Goal: Task Accomplishment & Management: Use online tool/utility

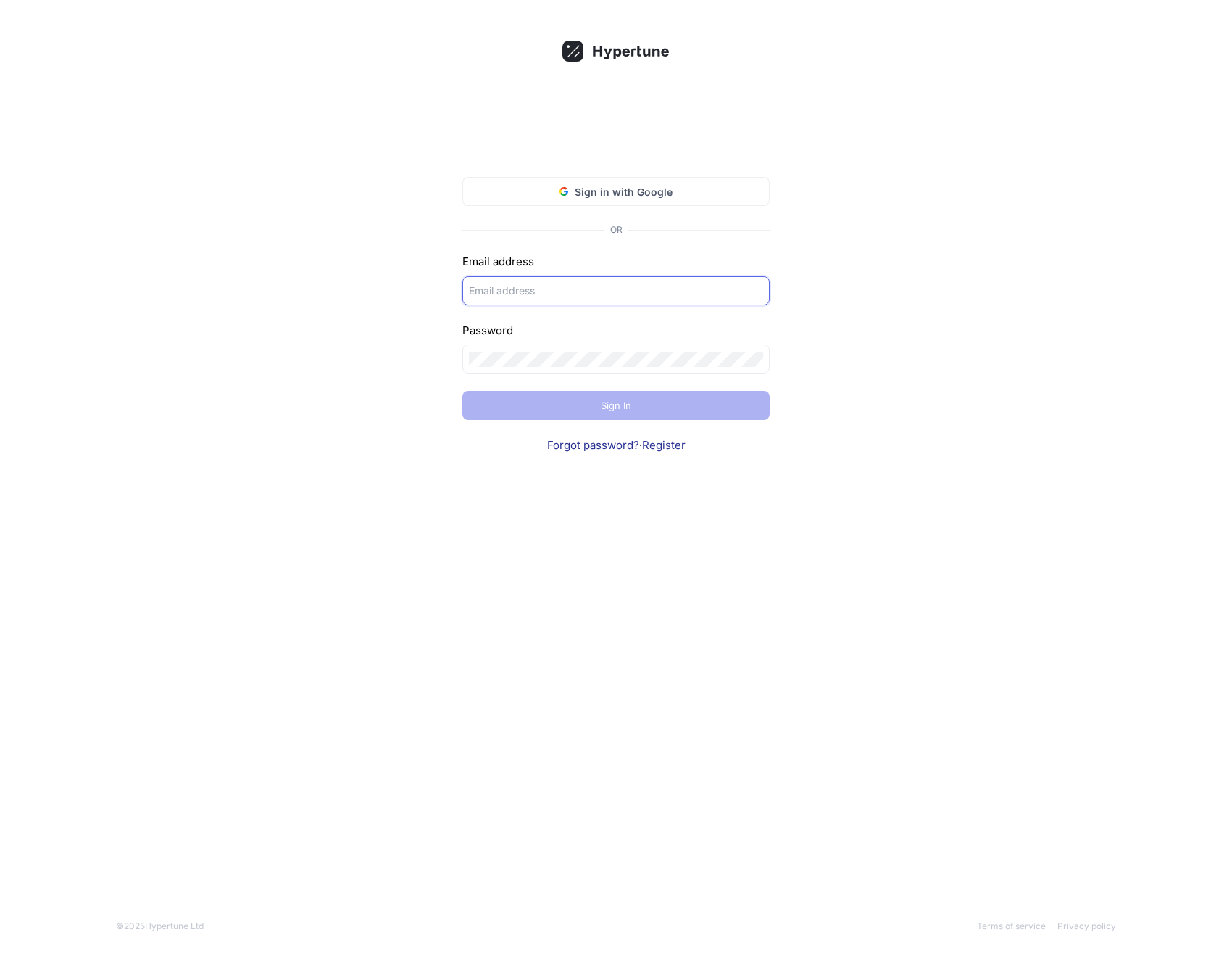
type input "[PERSON_NAME]"
click at [610, 302] on div "[PERSON_NAME]" at bounding box center [616, 291] width 307 height 29
click at [632, 288] on input "[PERSON_NAME]" at bounding box center [616, 290] width 295 height 15
click at [919, 261] on div "Sign in with Google OR Email address [PERSON_NAME] Password Sign In Forgot pass…" at bounding box center [616, 478] width 1232 height 956
click at [646, 191] on span "Sign in with Google" at bounding box center [624, 191] width 98 height 15
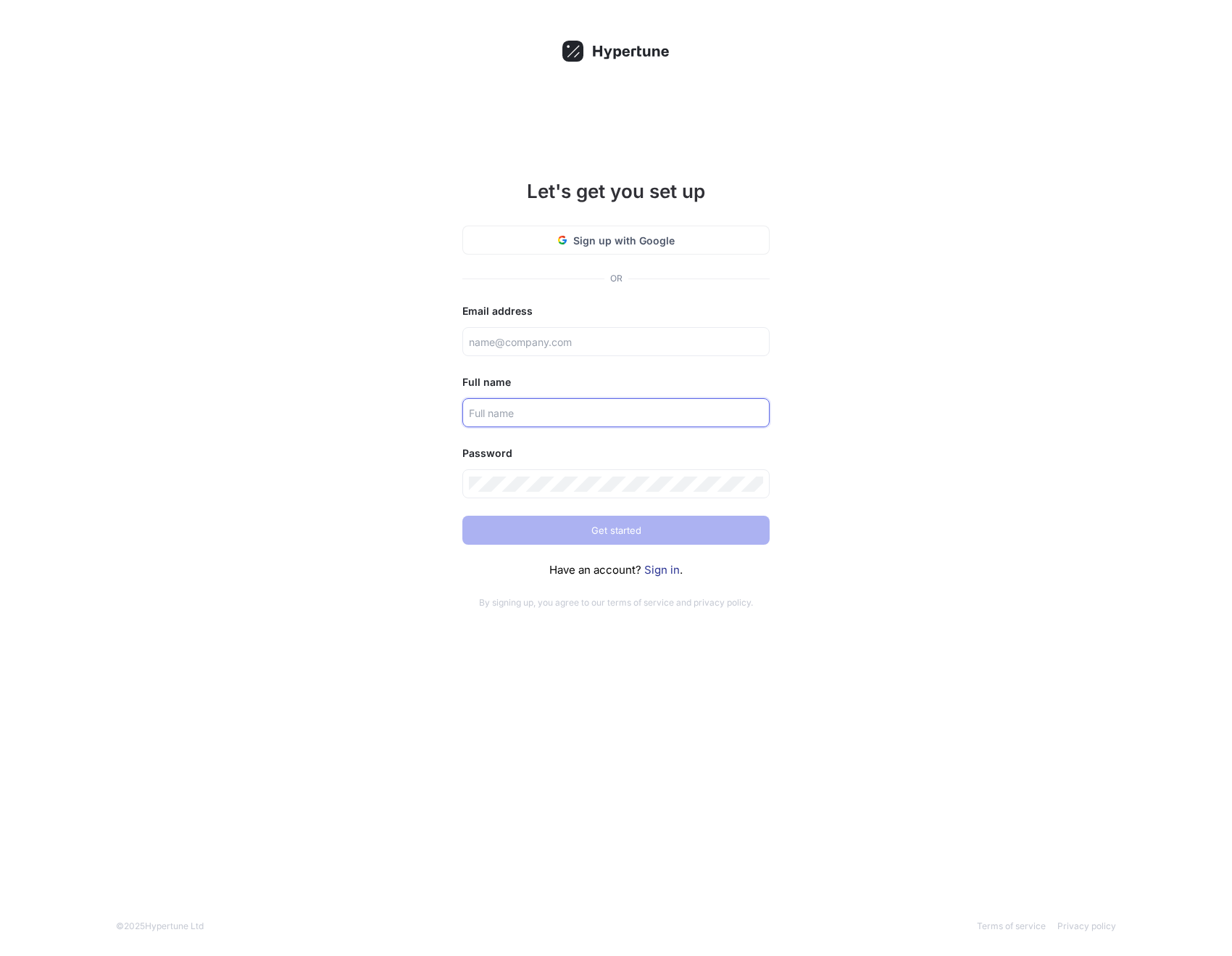
click at [540, 414] on input "text" at bounding box center [616, 413] width 295 height 15
click at [664, 567] on link "Sign in" at bounding box center [662, 569] width 35 height 14
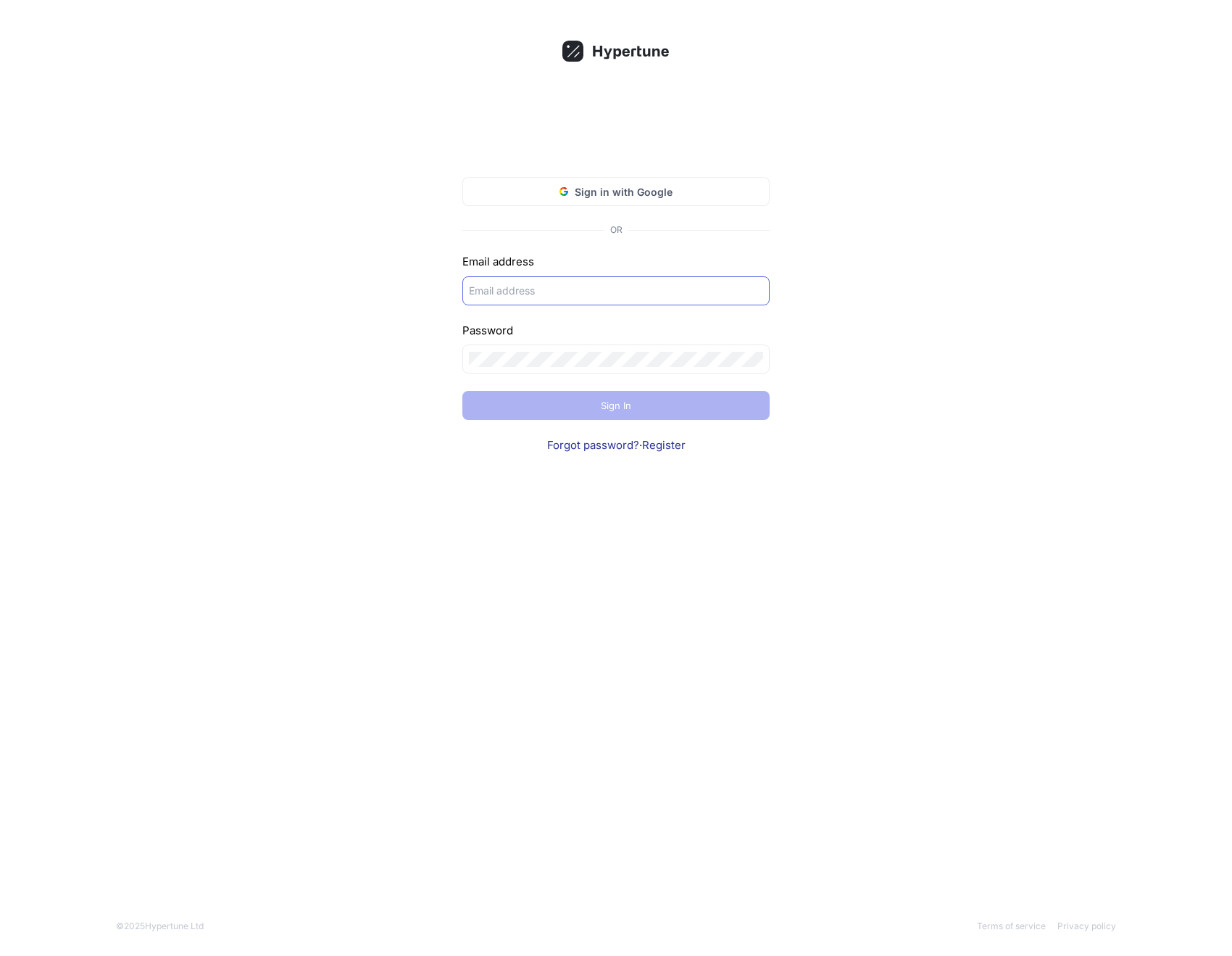
click at [577, 291] on input "text" at bounding box center [616, 290] width 295 height 15
click at [511, 291] on input "[PERSON_NAME]" at bounding box center [616, 290] width 295 height 15
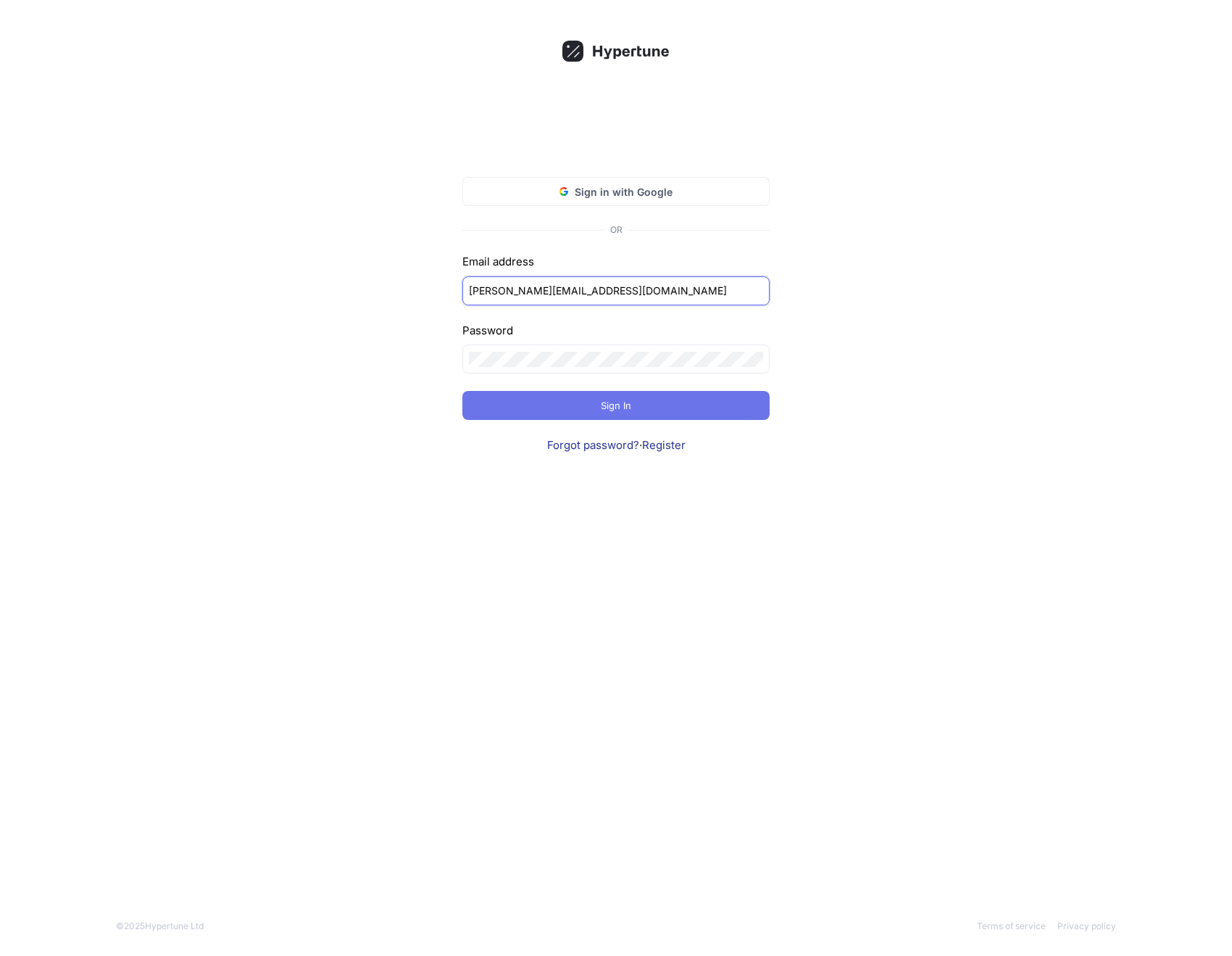
type input "[PERSON_NAME][EMAIL_ADDRESS][DOMAIN_NAME]"
click at [606, 408] on span "Sign In" at bounding box center [616, 405] width 31 height 9
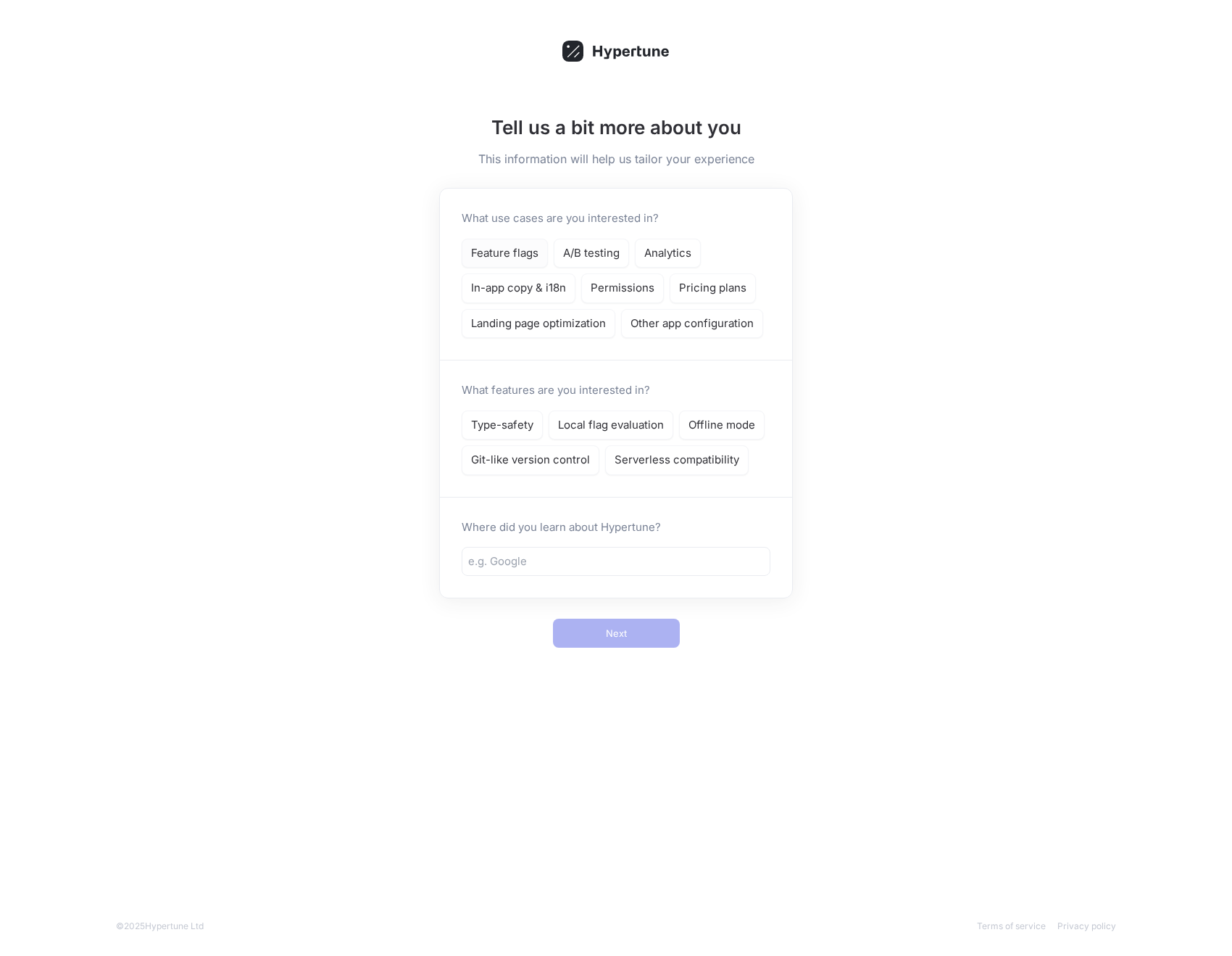
click at [528, 258] on p "Feature flags" at bounding box center [505, 253] width 67 height 16
click at [535, 425] on div "Type-safety" at bounding box center [502, 424] width 82 height 30
click at [587, 438] on div "Local flag evaluation" at bounding box center [610, 424] width 124 height 30
click at [544, 571] on div at bounding box center [616, 561] width 309 height 29
click at [545, 569] on input "text" at bounding box center [616, 561] width 296 height 16
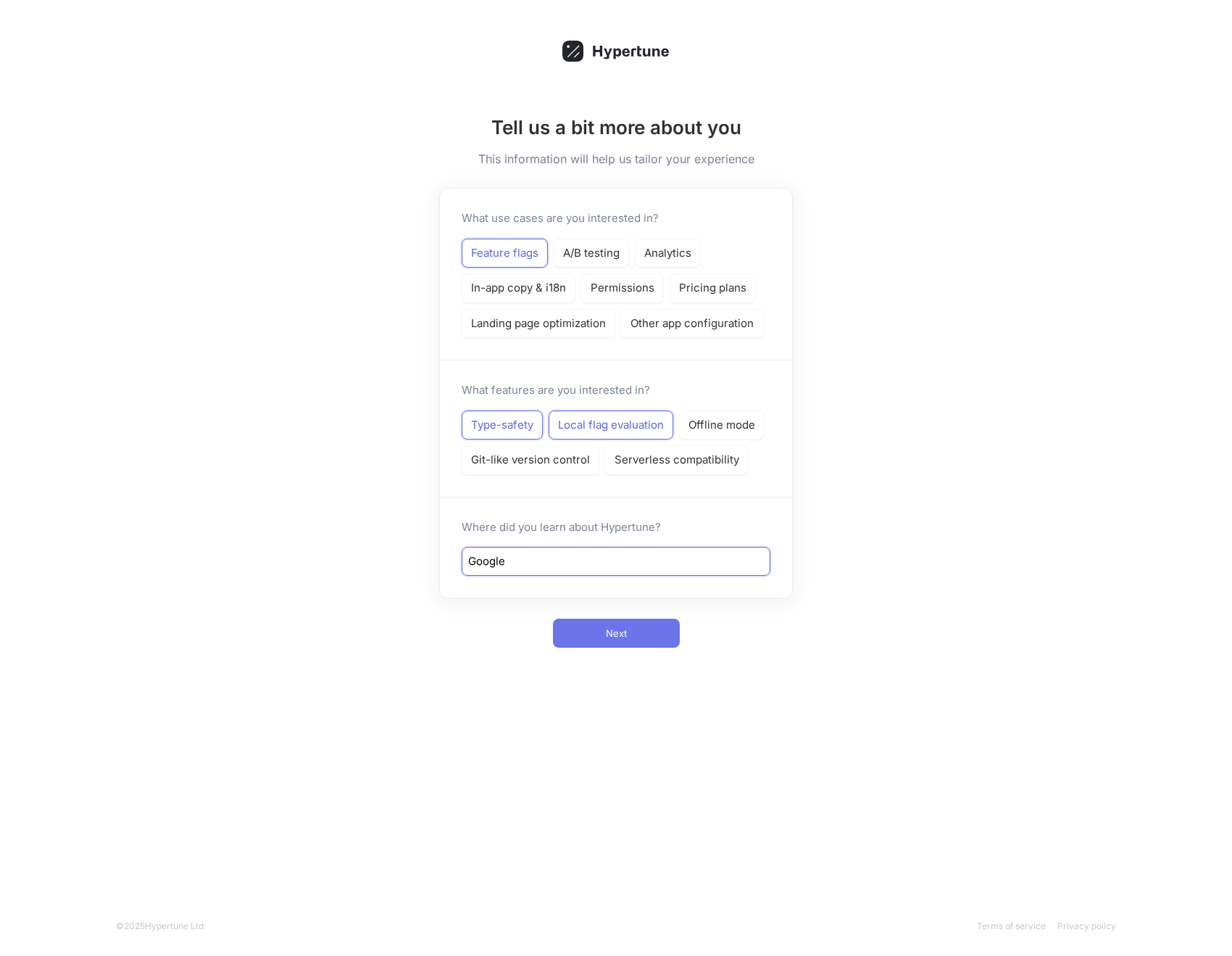
type input "Google"
click at [606, 637] on span "Next" at bounding box center [616, 633] width 21 height 9
